Goal: Transaction & Acquisition: Download file/media

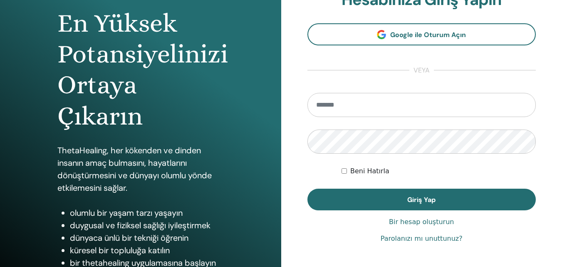
scroll to position [83, 0]
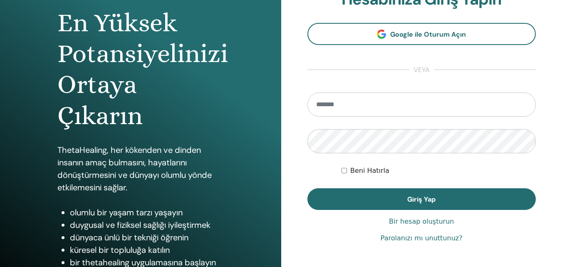
type input "**********"
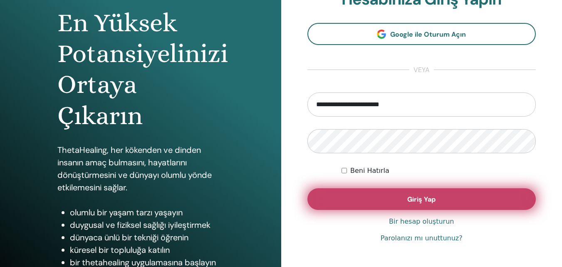
click at [404, 199] on button "Giriş Yap" at bounding box center [421, 199] width 229 height 22
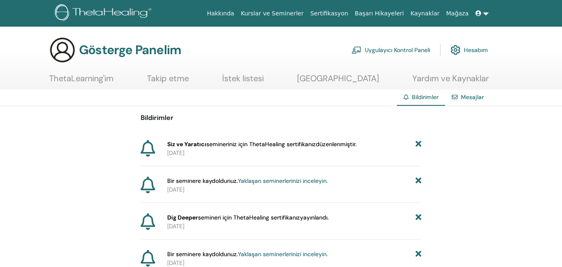
click at [345, 15] on font "Sertifikasyon" at bounding box center [329, 13] width 38 height 7
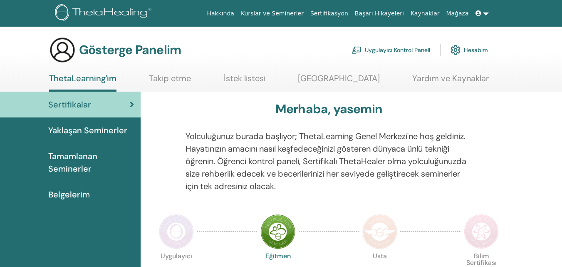
click at [71, 103] on font "Sertifikalar" at bounding box center [69, 104] width 43 height 11
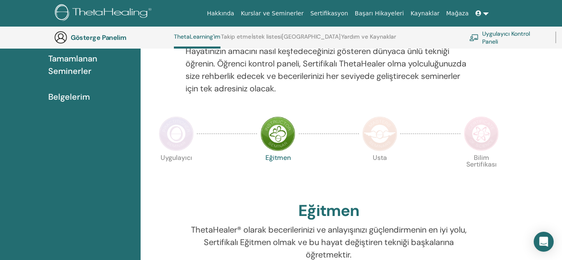
scroll to position [142, 0]
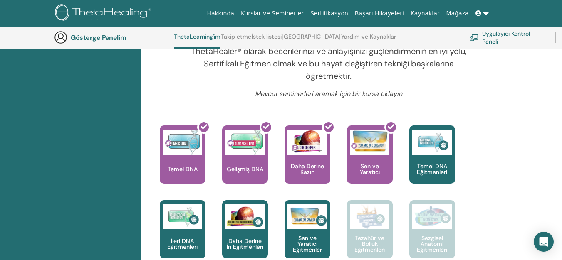
scroll to position [313, 0]
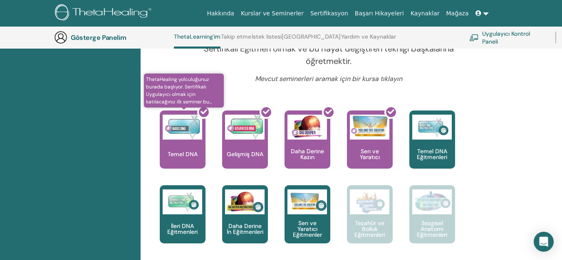
click at [181, 139] on div at bounding box center [188, 143] width 46 height 75
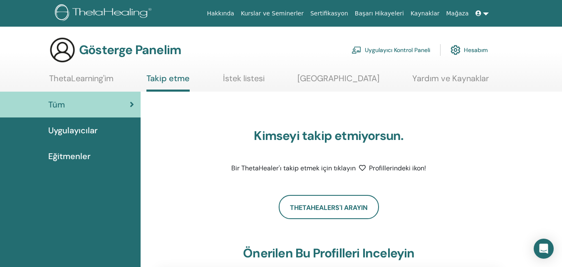
click at [95, 80] on font "ThetaLearning'im" at bounding box center [81, 78] width 64 height 11
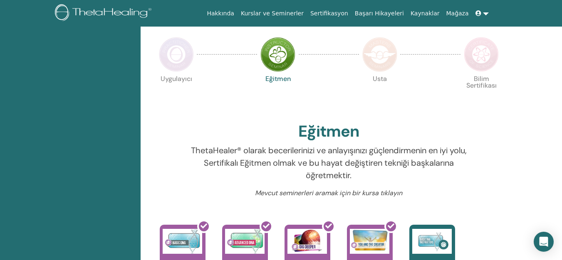
scroll to position [188, 0]
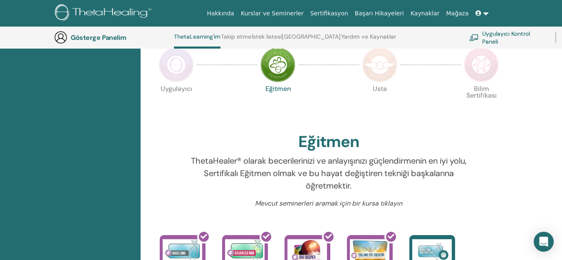
click at [274, 35] on font "İstek listesi" at bounding box center [267, 36] width 30 height 7
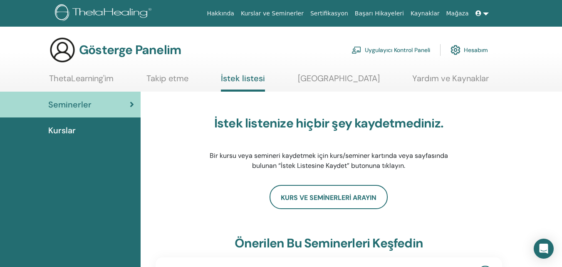
click at [96, 105] on div "Seminerler" at bounding box center [70, 104] width 127 height 12
click at [81, 135] on div "Kurslar" at bounding box center [70, 130] width 127 height 12
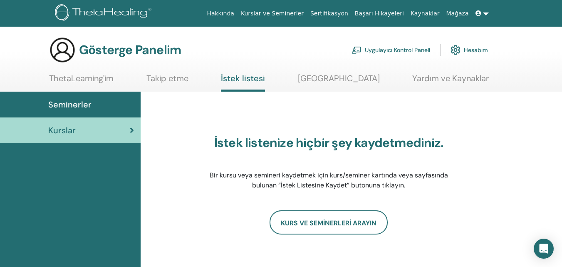
click at [104, 114] on link "Seminerler" at bounding box center [70, 105] width 141 height 26
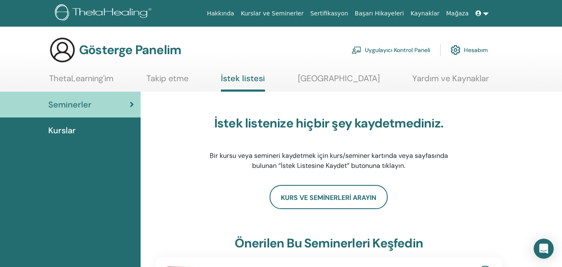
click at [94, 47] on font "Gösterge Panelim" at bounding box center [130, 50] width 102 height 16
click at [94, 76] on font "ThetaLearning'im" at bounding box center [81, 78] width 64 height 11
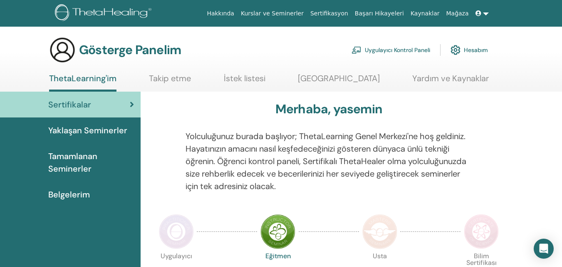
click at [105, 165] on span "Tamamlanan Seminerler" at bounding box center [91, 162] width 86 height 25
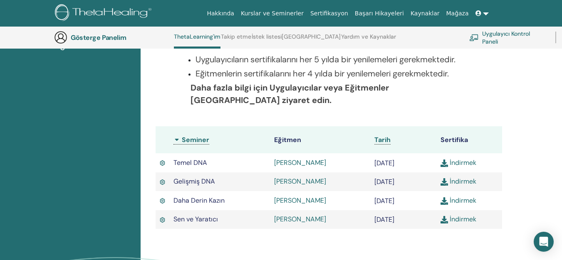
scroll to position [188, 0]
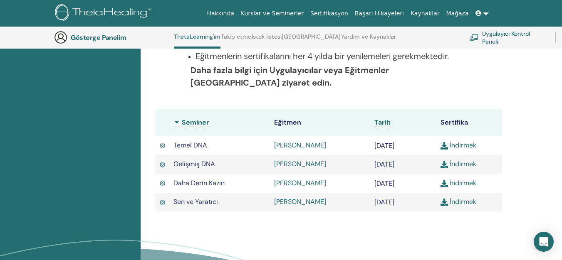
click at [467, 147] on font "İndirmek" at bounding box center [463, 145] width 27 height 9
click at [469, 165] on font "İndirmek" at bounding box center [463, 164] width 27 height 9
click at [468, 182] on font "İndirmek" at bounding box center [463, 183] width 27 height 9
click at [466, 201] on font "İndirmek" at bounding box center [463, 202] width 27 height 9
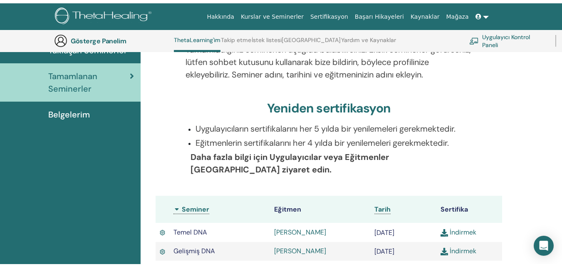
scroll to position [0, 0]
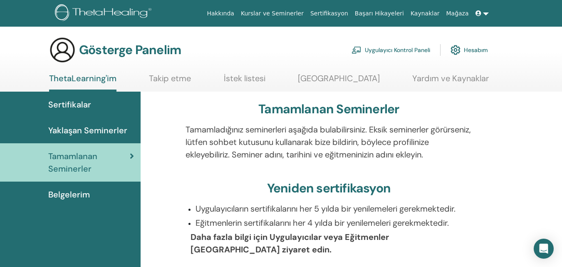
click at [489, 16] on link at bounding box center [482, 13] width 20 height 15
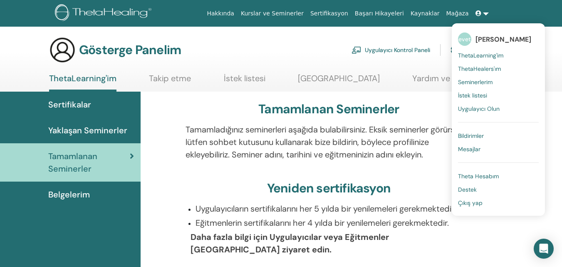
click at [480, 204] on font "Çıkış yap" at bounding box center [470, 202] width 25 height 7
